Goal: Task Accomplishment & Management: Complete application form

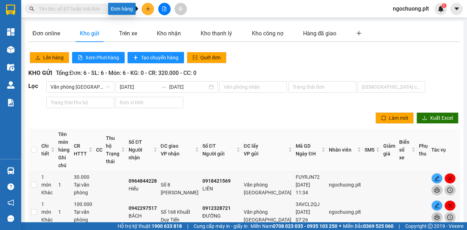
click at [150, 12] on button at bounding box center [148, 9] width 12 height 12
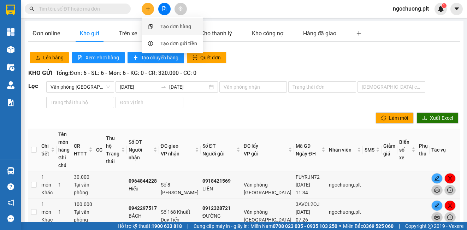
click at [167, 26] on div "Tạo đơn hàng" at bounding box center [175, 27] width 31 height 8
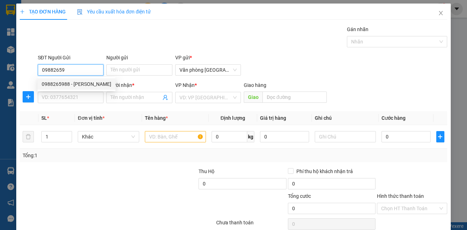
click at [85, 83] on div "0988265988 - [PERSON_NAME]" at bounding box center [77, 84] width 70 height 8
type input "0988265988"
type input "quang"
type input "0903226291"
type input "VY"
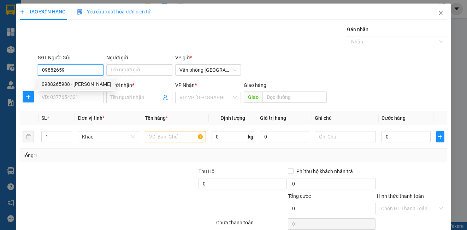
type input "LINH ĐÀM"
type input "30.000"
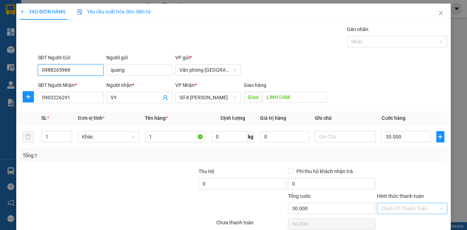
type input "0988265988"
click at [411, 207] on input "Hình thức thanh toán" at bounding box center [409, 208] width 56 height 11
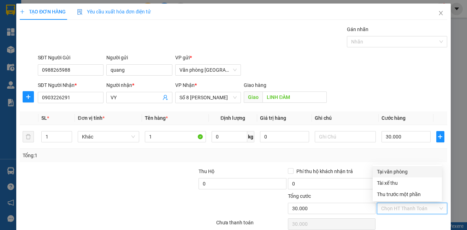
click at [409, 171] on div "Tại văn phòng" at bounding box center [407, 172] width 61 height 8
type input "0"
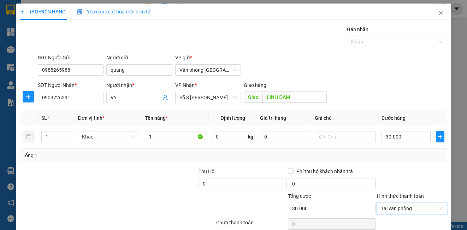
scroll to position [31, 0]
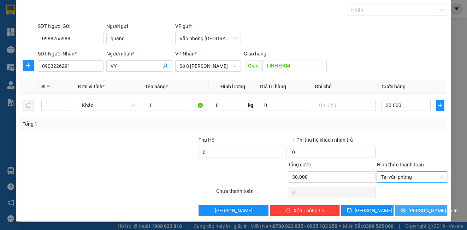
click at [421, 215] on button "[PERSON_NAME] và In" at bounding box center [421, 210] width 52 height 11
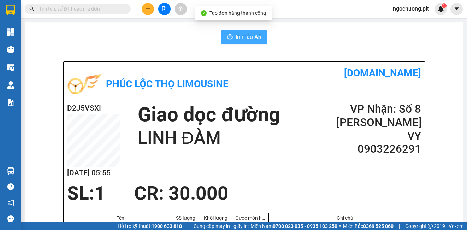
click at [241, 37] on span "In mẫu A5" at bounding box center [247, 36] width 25 height 9
